Goal: Obtain resource: Obtain resource

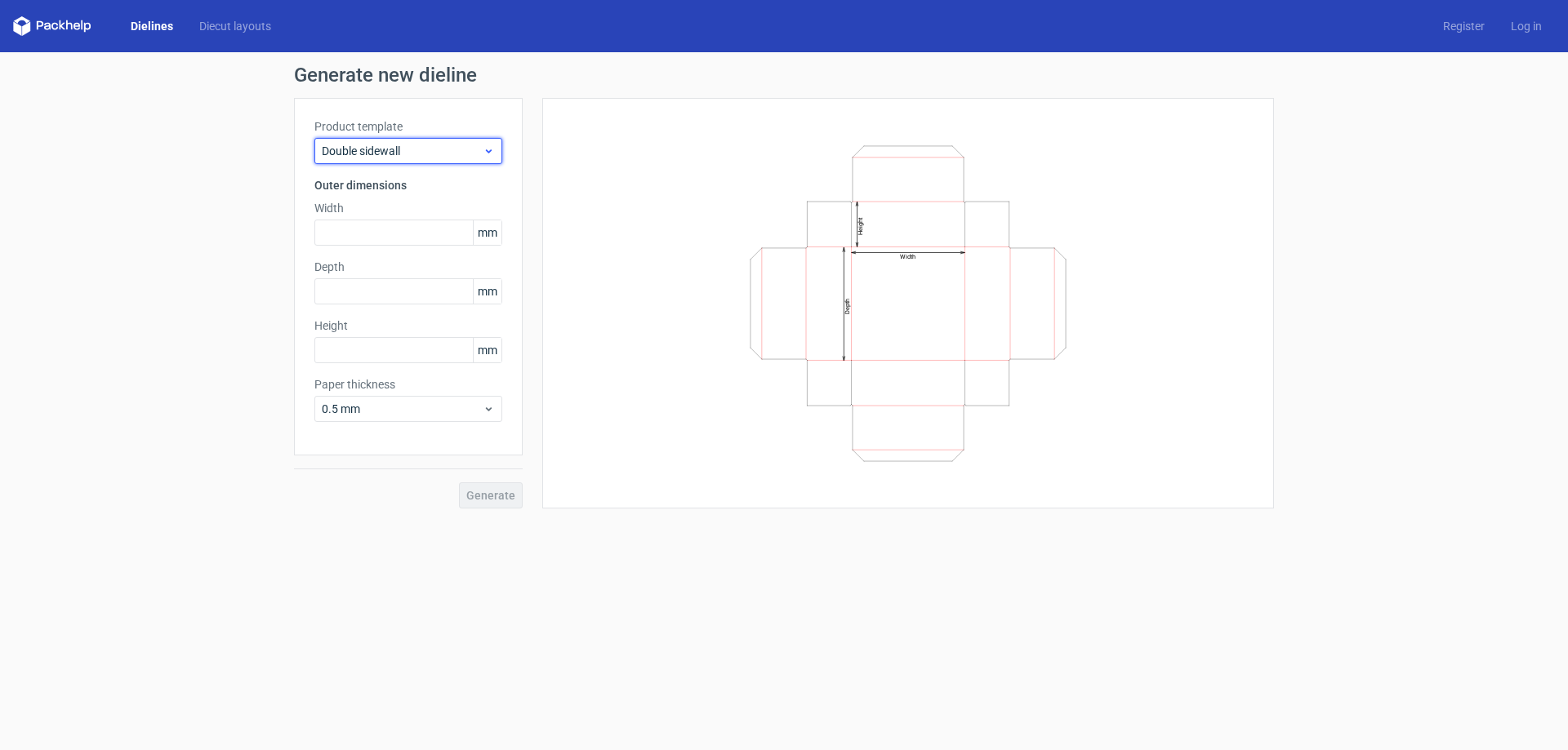
click at [363, 150] on span "Double sidewall" at bounding box center [402, 151] width 161 height 16
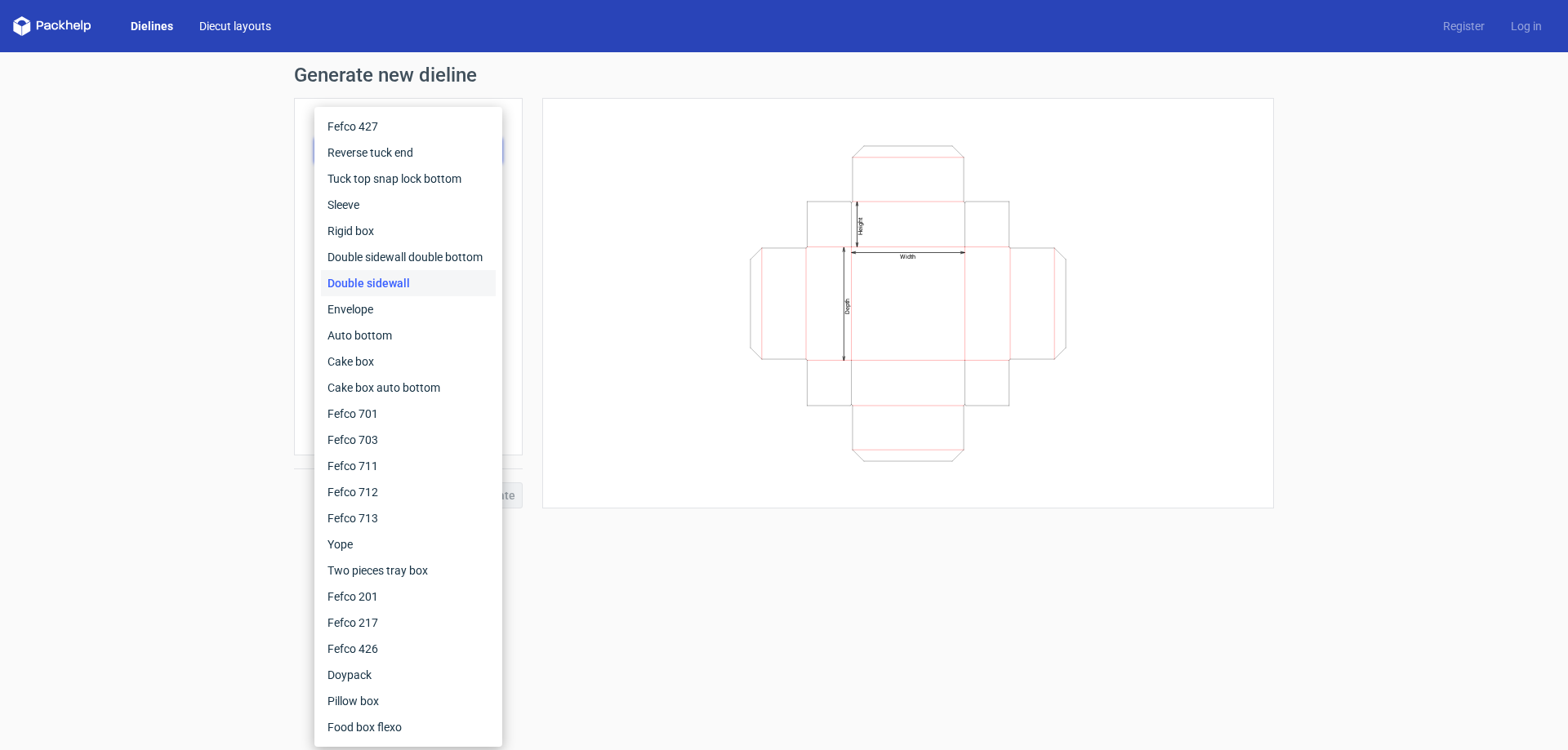
click at [243, 30] on link "Diecut layouts" at bounding box center [235, 26] width 98 height 16
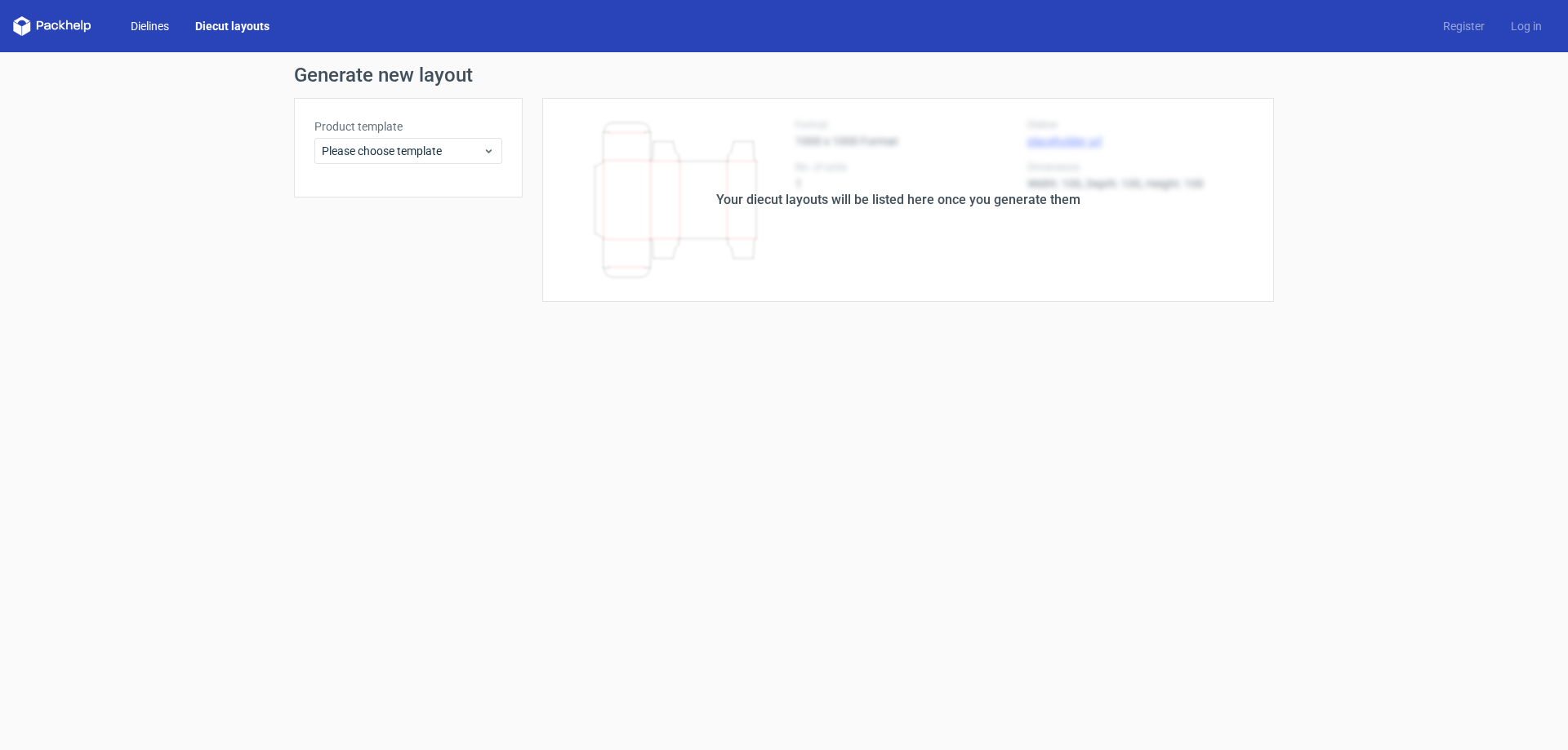
click at [145, 22] on link "Dielines" at bounding box center [150, 26] width 65 height 16
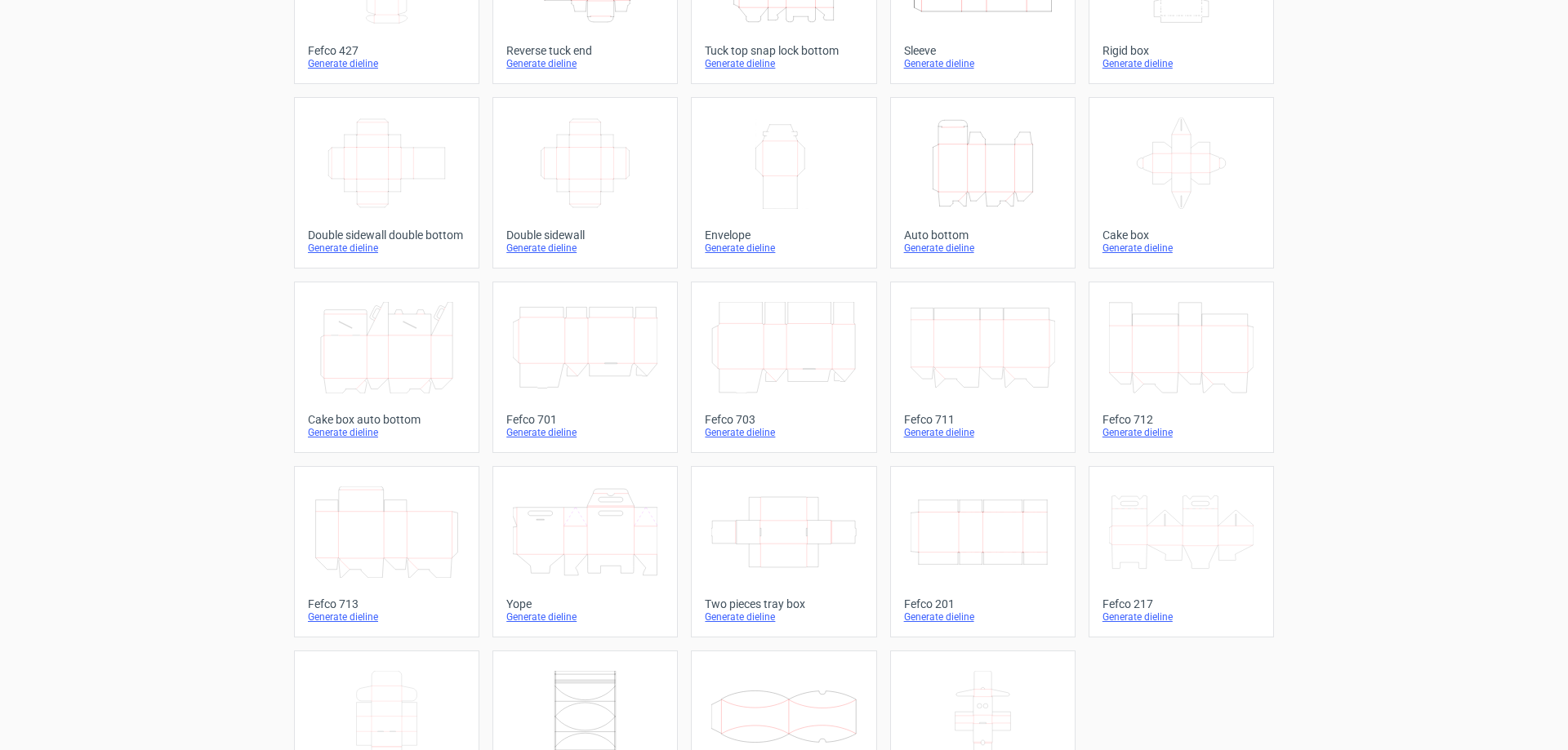
scroll to position [270, 0]
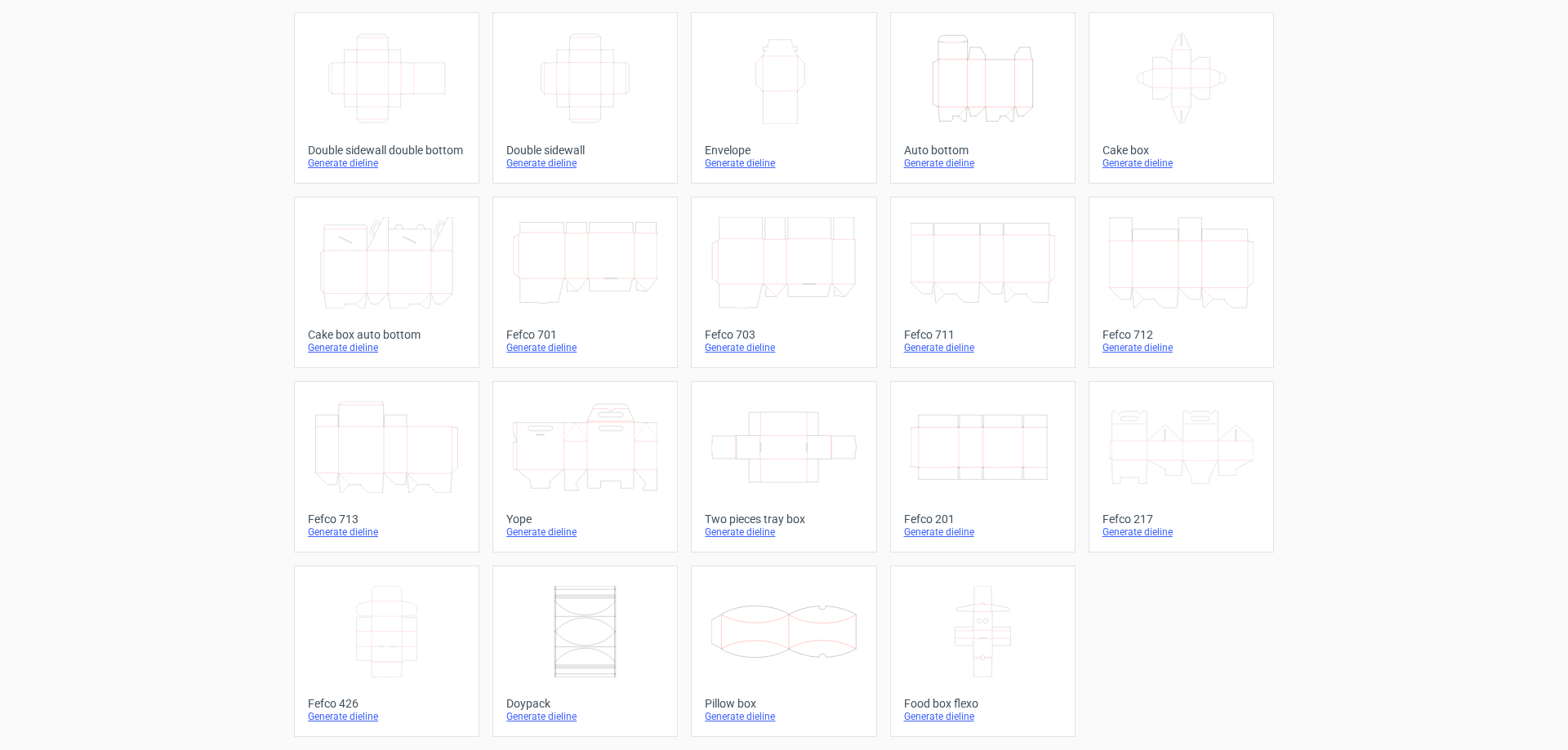
click at [386, 268] on icon at bounding box center [386, 262] width 145 height 91
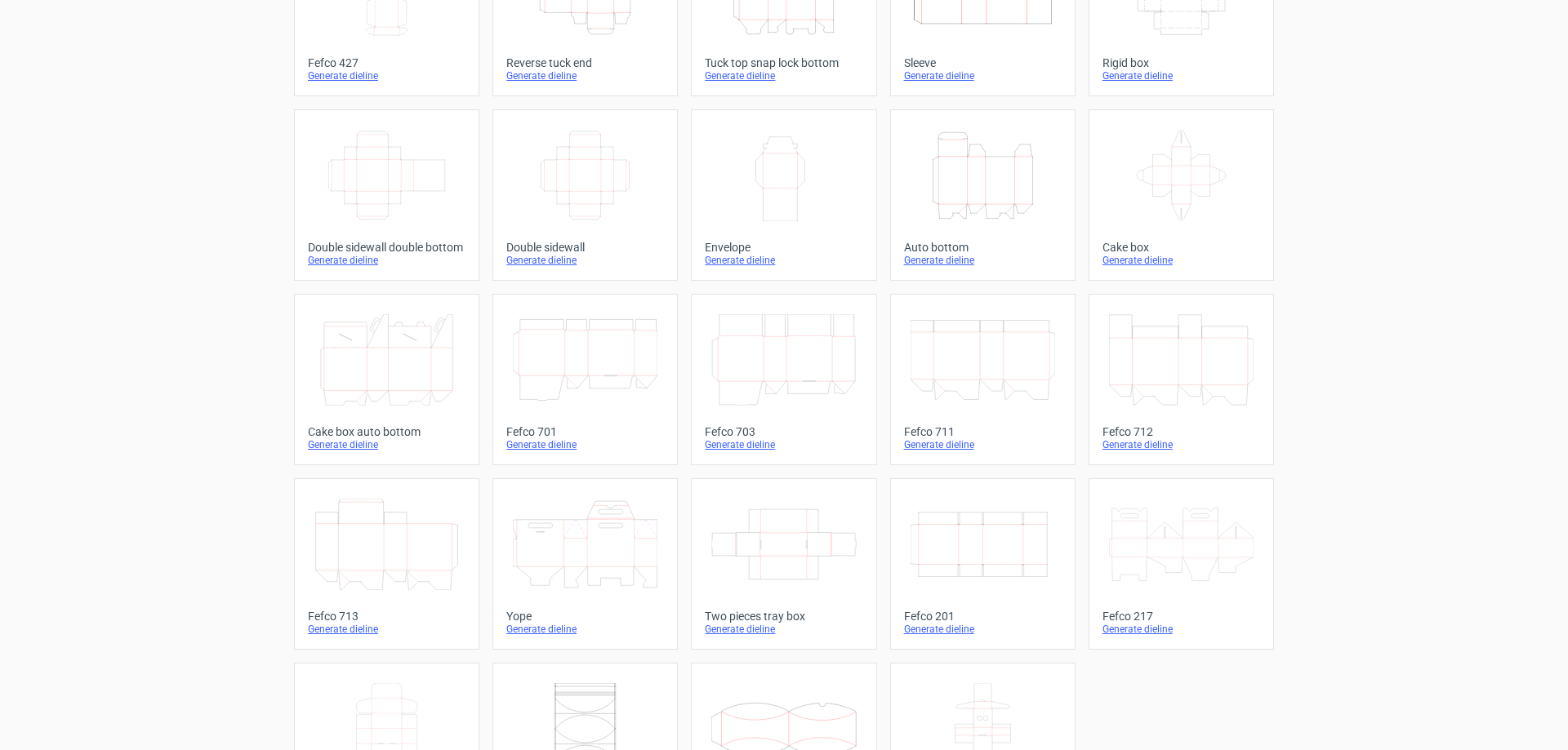
scroll to position [134, 0]
